Goal: Find specific page/section: Find specific page/section

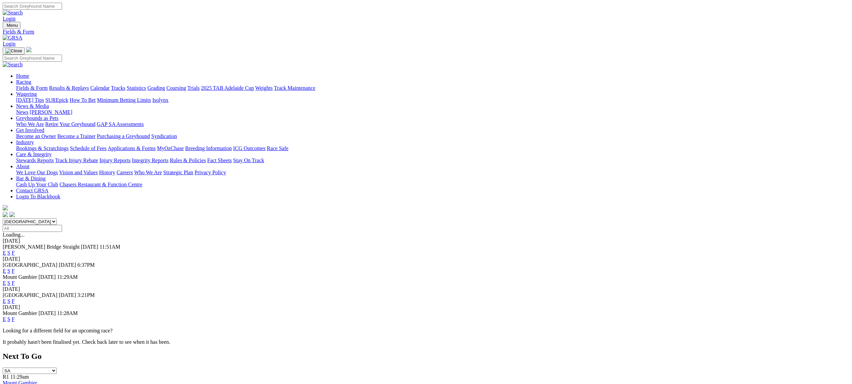
scroll to position [16, 0]
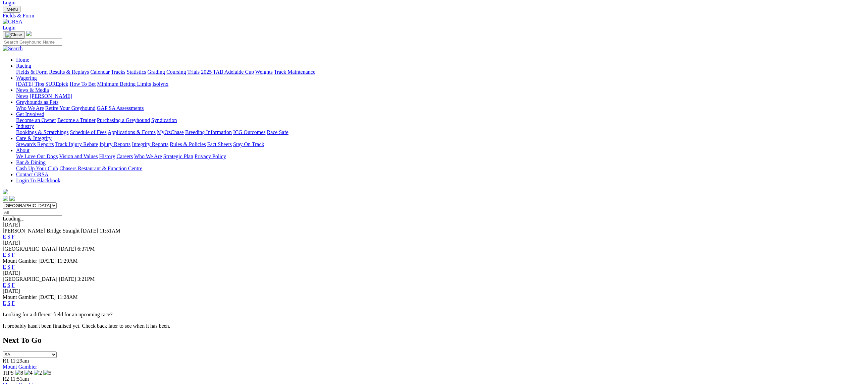
select select "QLD"
click at [57, 203] on select "South Australia New South Wales Northern Territory Queensland Tasmania Victoria…" at bounding box center [30, 206] width 54 height 6
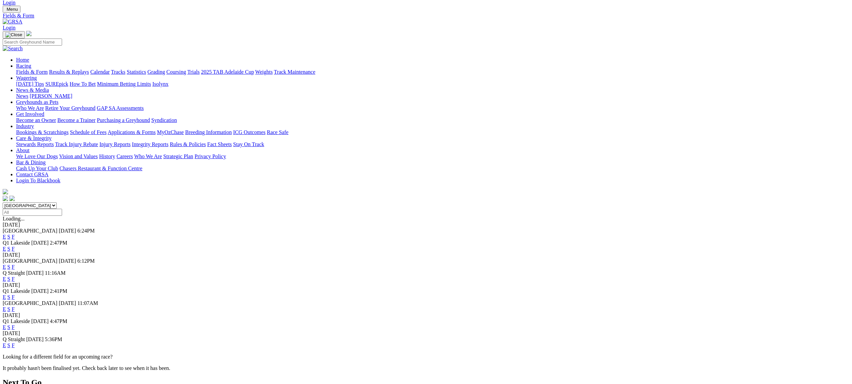
click at [15, 307] on link "F" at bounding box center [13, 310] width 3 height 6
